Goal: Task Accomplishment & Management: Use online tool/utility

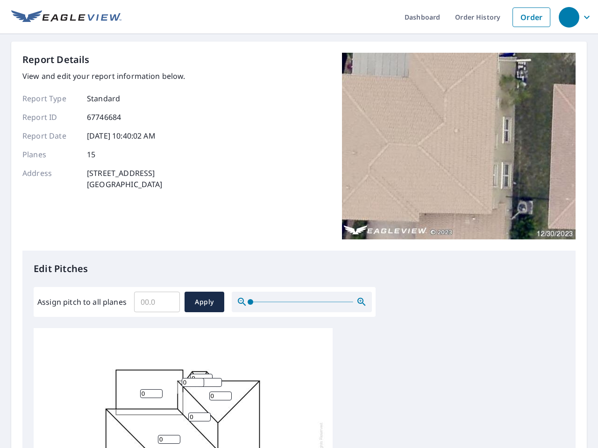
click at [299, 224] on div "Report Details View and edit your report information below. Report Type Standar…" at bounding box center [298, 152] width 553 height 198
click at [568, 17] on div "button" at bounding box center [569, 17] width 21 height 21
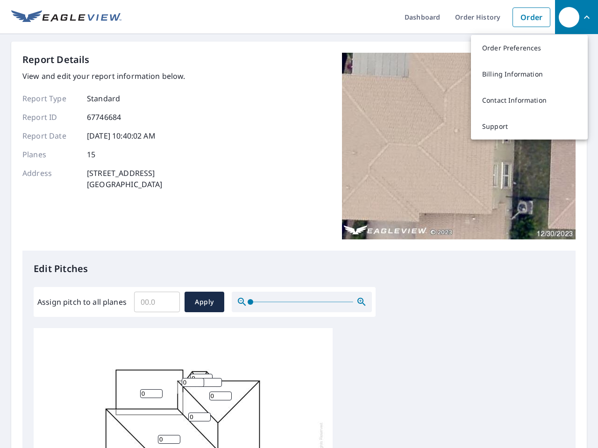
click at [157, 302] on input "Assign pitch to all planes" at bounding box center [157, 302] width 46 height 26
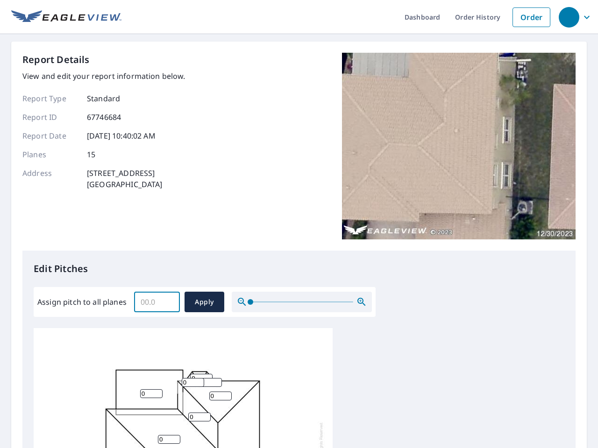
click at [204, 302] on span "Apply" at bounding box center [204, 303] width 25 height 12
click at [361, 302] on icon "button" at bounding box center [361, 302] width 11 height 11
